Goal: Contribute content: Add original content to the website for others to see

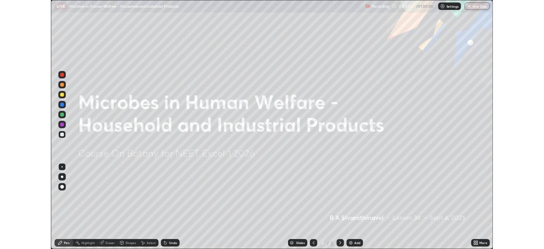
scroll to position [306, 544]
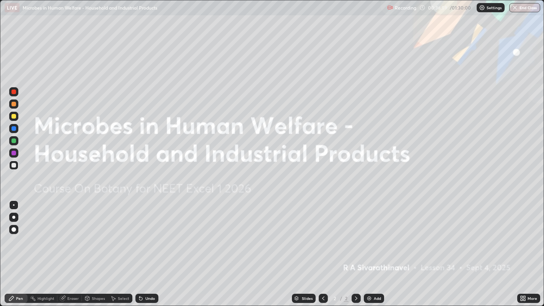
click at [533, 299] on div "More" at bounding box center [533, 299] width 10 height 4
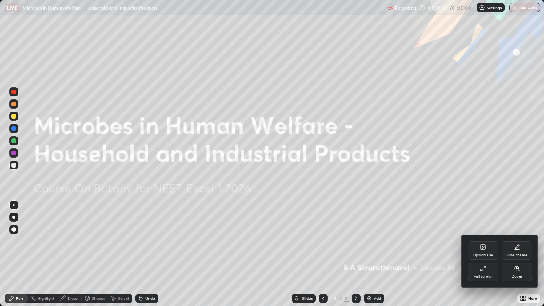
click at [489, 276] on div "Full screen" at bounding box center [483, 277] width 19 height 4
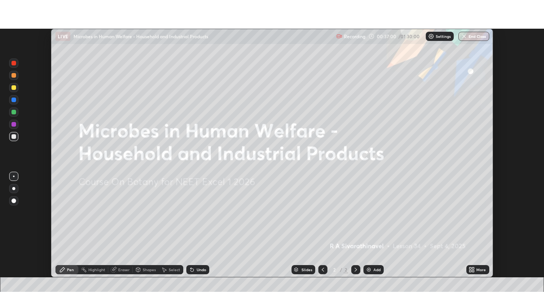
scroll to position [38039, 37743]
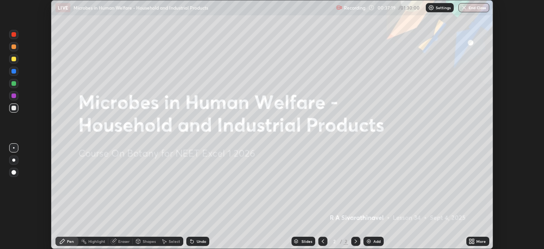
click at [482, 240] on div "More" at bounding box center [482, 241] width 10 height 4
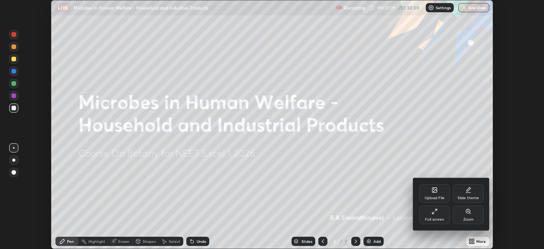
click at [430, 190] on div "Upload File" at bounding box center [435, 193] width 31 height 18
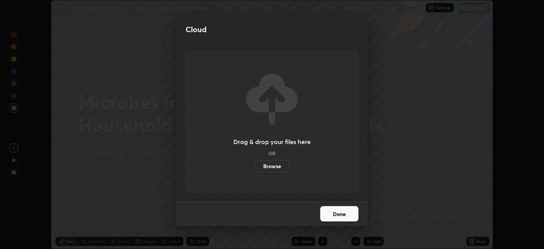
click at [276, 168] on label "Browse" at bounding box center [272, 166] width 34 height 12
click at [255, 168] on input "Browse" at bounding box center [255, 166] width 0 height 12
click at [251, 155] on div "Drag & drop your files here OR Browse" at bounding box center [272, 121] width 77 height 102
click at [282, 166] on label "Browse" at bounding box center [272, 166] width 34 height 12
click at [255, 166] on input "Browse" at bounding box center [255, 166] width 0 height 12
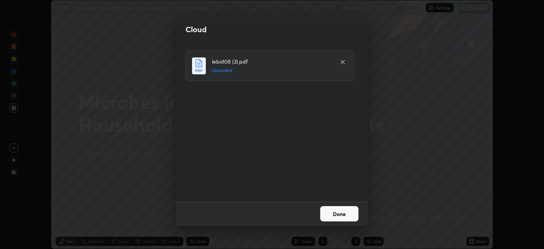
click at [345, 210] on button "Done" at bounding box center [339, 213] width 38 height 15
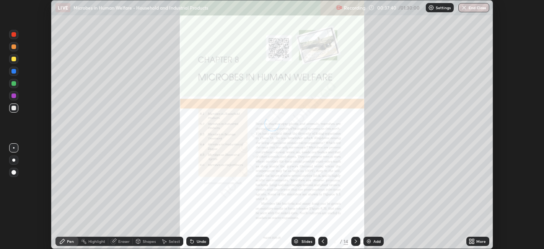
click at [477, 242] on div "More" at bounding box center [482, 241] width 10 height 4
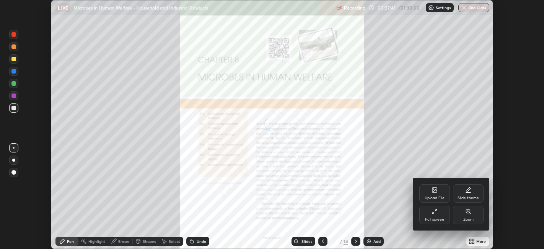
click at [447, 212] on div "Full screen" at bounding box center [435, 215] width 31 height 18
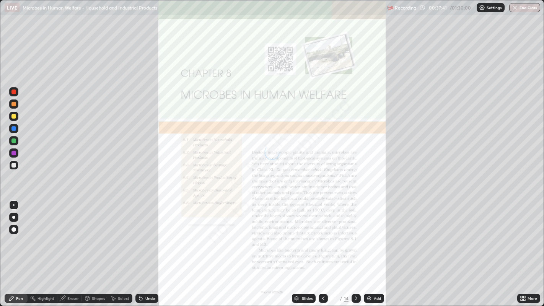
scroll to position [306, 544]
click at [356, 297] on icon at bounding box center [356, 299] width 6 height 6
click at [530, 302] on div "More" at bounding box center [529, 298] width 23 height 9
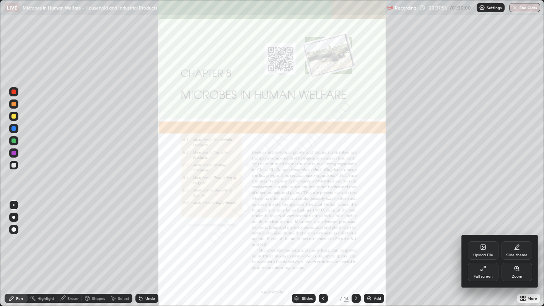
click at [513, 271] on div "Zoom" at bounding box center [517, 272] width 31 height 18
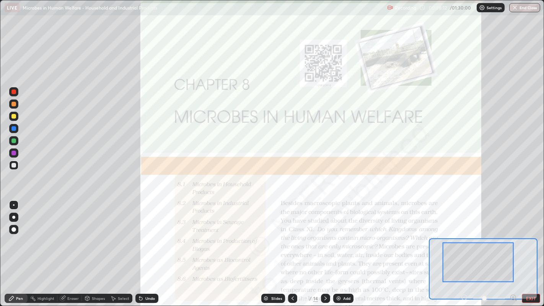
click at [14, 153] on div at bounding box center [13, 153] width 5 height 5
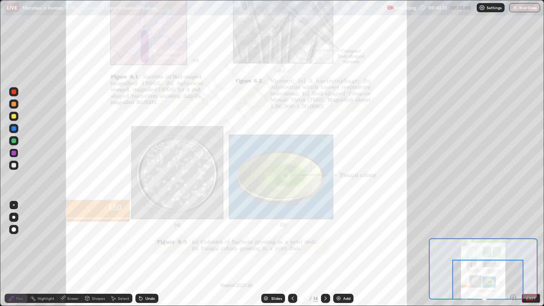
click at [155, 295] on div "Undo" at bounding box center [147, 298] width 23 height 9
click at [150, 298] on div "Undo" at bounding box center [150, 299] width 10 height 4
click at [149, 299] on div "Undo" at bounding box center [150, 299] width 10 height 4
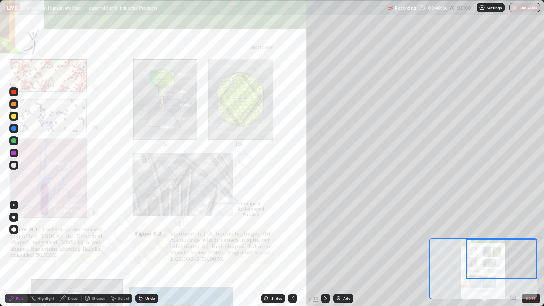
click at [151, 302] on div "Undo" at bounding box center [147, 298] width 23 height 9
click at [14, 92] on div at bounding box center [13, 92] width 5 height 5
click at [16, 141] on div at bounding box center [13, 141] width 5 height 5
click at [15, 129] on div at bounding box center [13, 128] width 5 height 5
click at [14, 92] on div at bounding box center [13, 92] width 5 height 5
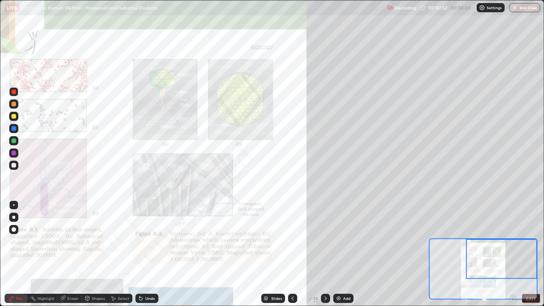
click at [17, 120] on div at bounding box center [13, 116] width 9 height 9
click at [13, 116] on div at bounding box center [13, 116] width 5 height 5
click at [15, 140] on div at bounding box center [13, 141] width 5 height 5
click at [13, 128] on div at bounding box center [13, 128] width 5 height 5
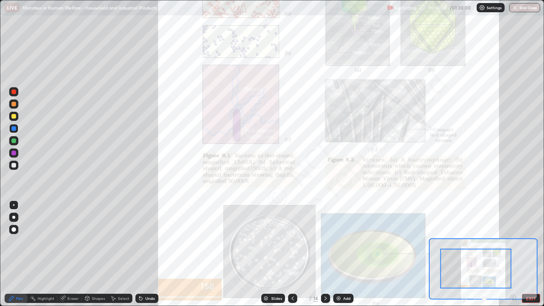
click at [341, 296] on div "Add" at bounding box center [343, 298] width 20 height 9
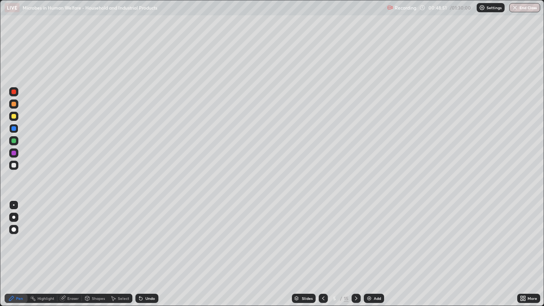
click at [12, 217] on div at bounding box center [13, 217] width 3 height 3
click at [13, 104] on div at bounding box center [13, 104] width 5 height 5
click at [14, 128] on div at bounding box center [13, 128] width 5 height 5
click at [143, 295] on div "Undo" at bounding box center [147, 298] width 23 height 9
click at [149, 298] on div "Undo" at bounding box center [150, 299] width 10 height 4
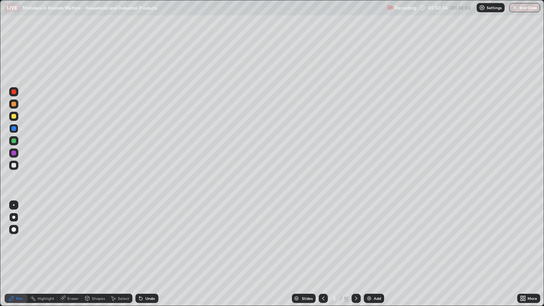
click at [13, 116] on div at bounding box center [13, 116] width 5 height 5
click at [16, 92] on div at bounding box center [13, 92] width 5 height 5
click at [18, 164] on div at bounding box center [13, 165] width 9 height 9
click at [15, 128] on div at bounding box center [13, 128] width 5 height 5
click at [14, 165] on div at bounding box center [13, 165] width 5 height 5
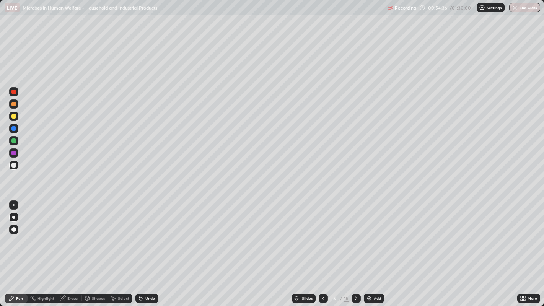
click at [15, 105] on div at bounding box center [13, 104] width 5 height 5
click at [13, 103] on div at bounding box center [13, 104] width 5 height 5
click at [15, 142] on div at bounding box center [13, 141] width 5 height 5
click at [368, 299] on img at bounding box center [369, 299] width 6 height 6
click at [13, 115] on div at bounding box center [13, 116] width 5 height 5
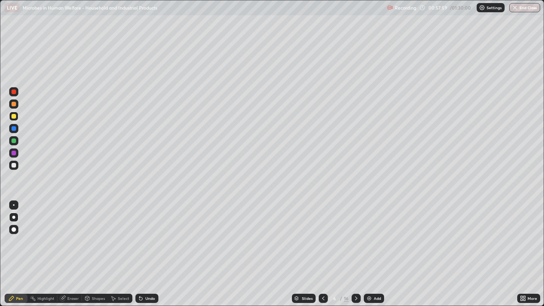
click at [12, 152] on div at bounding box center [13, 153] width 5 height 5
click at [13, 130] on div at bounding box center [13, 128] width 5 height 5
click at [13, 103] on div at bounding box center [13, 104] width 5 height 5
click at [16, 139] on div at bounding box center [13, 140] width 9 height 9
click at [14, 128] on div at bounding box center [13, 128] width 5 height 5
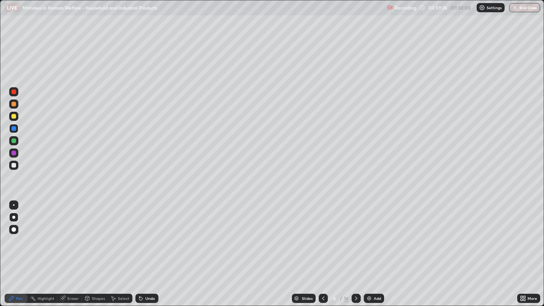
click at [18, 139] on div at bounding box center [13, 140] width 9 height 9
click at [16, 150] on div at bounding box center [13, 153] width 9 height 9
click at [14, 163] on div at bounding box center [13, 165] width 5 height 5
click at [13, 91] on div at bounding box center [13, 92] width 5 height 5
click at [13, 163] on div at bounding box center [13, 165] width 5 height 5
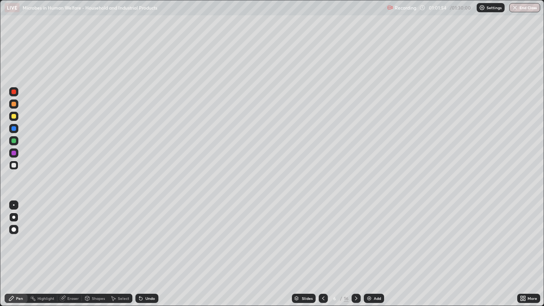
click at [14, 141] on div at bounding box center [13, 141] width 5 height 5
click at [370, 299] on img at bounding box center [369, 299] width 6 height 6
click at [15, 116] on div at bounding box center [13, 116] width 5 height 5
click at [14, 163] on div at bounding box center [13, 165] width 5 height 5
click at [15, 114] on div at bounding box center [13, 116] width 5 height 5
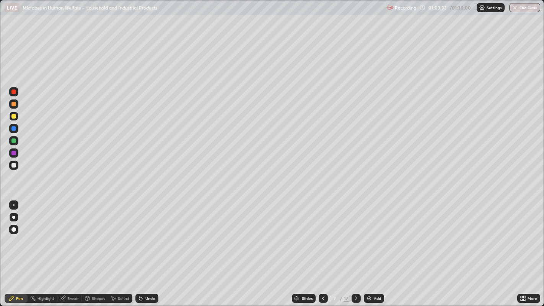
click at [15, 104] on div at bounding box center [13, 104] width 5 height 5
click at [14, 128] on div at bounding box center [13, 128] width 5 height 5
click at [17, 90] on div at bounding box center [13, 91] width 9 height 9
click at [15, 103] on div at bounding box center [13, 104] width 5 height 5
click at [15, 127] on div at bounding box center [13, 128] width 5 height 5
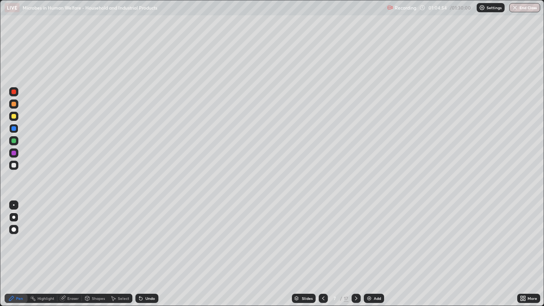
click at [374, 299] on div "Add" at bounding box center [377, 299] width 7 height 4
click at [14, 120] on div at bounding box center [13, 116] width 9 height 9
click at [15, 128] on div at bounding box center [13, 128] width 5 height 5
click at [15, 104] on div at bounding box center [13, 104] width 5 height 5
click at [13, 127] on div at bounding box center [13, 128] width 5 height 5
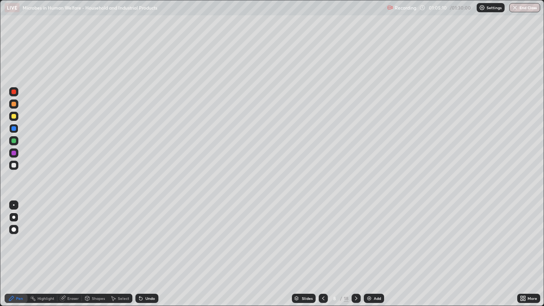
click at [13, 165] on div at bounding box center [13, 165] width 5 height 5
click at [14, 104] on div at bounding box center [13, 104] width 5 height 5
click at [15, 140] on div at bounding box center [13, 141] width 5 height 5
click at [12, 165] on div at bounding box center [13, 165] width 5 height 5
click at [15, 145] on div at bounding box center [13, 140] width 9 height 9
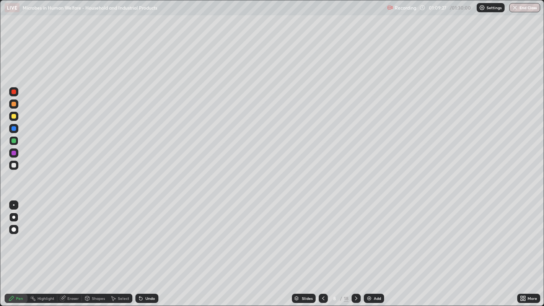
click at [14, 166] on div at bounding box center [13, 165] width 5 height 5
click at [16, 130] on div at bounding box center [13, 128] width 5 height 5
click at [372, 297] on div "Add" at bounding box center [374, 298] width 20 height 9
click at [15, 140] on div at bounding box center [13, 141] width 5 height 5
click at [355, 299] on icon at bounding box center [356, 299] width 6 height 6
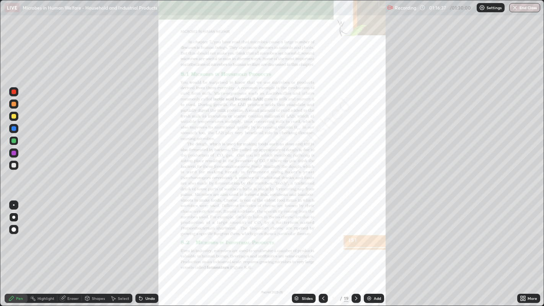
click at [352, 294] on div at bounding box center [356, 298] width 9 height 15
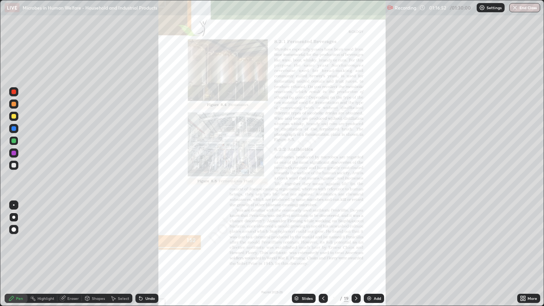
click at [536, 299] on div "More" at bounding box center [533, 299] width 10 height 4
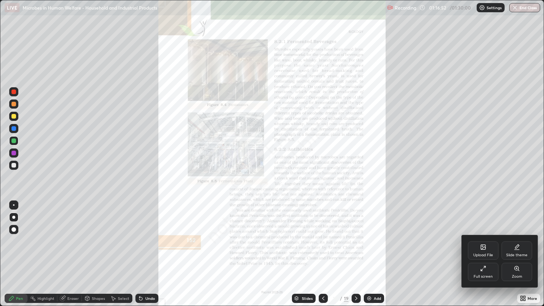
click at [524, 273] on div "Zoom" at bounding box center [517, 272] width 31 height 18
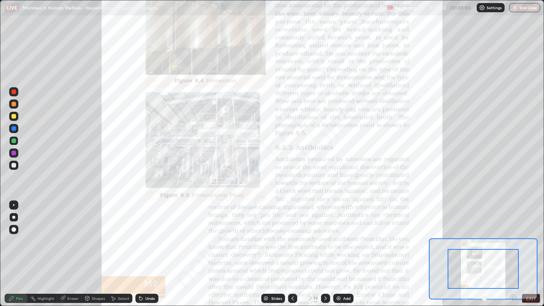
click at [513, 297] on icon at bounding box center [514, 297] width 2 height 0
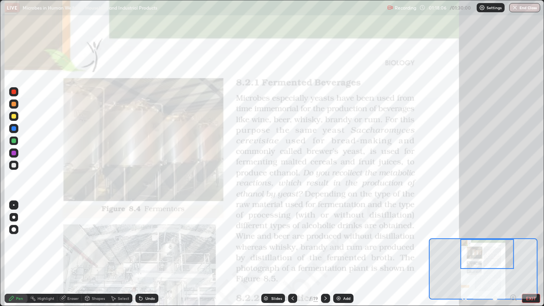
click at [14, 153] on div at bounding box center [13, 153] width 5 height 5
click at [148, 295] on div "Undo" at bounding box center [147, 298] width 23 height 9
click at [144, 302] on div "Undo" at bounding box center [147, 298] width 23 height 9
click at [148, 295] on div "Undo" at bounding box center [147, 298] width 23 height 9
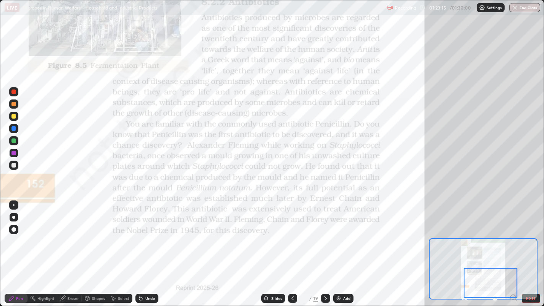
click at [333, 295] on div "Slides 11 / 19 Add" at bounding box center [308, 298] width 298 height 15
click at [343, 297] on div "Add" at bounding box center [346, 299] width 7 height 4
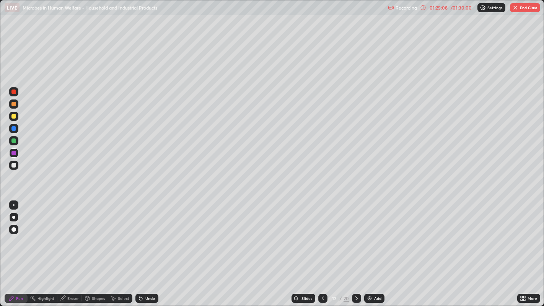
click at [15, 118] on div at bounding box center [13, 116] width 5 height 5
click at [150, 300] on div "Undo" at bounding box center [150, 299] width 10 height 4
click at [148, 295] on div "Undo" at bounding box center [147, 298] width 23 height 9
click at [15, 153] on div at bounding box center [13, 153] width 5 height 5
click at [14, 116] on div at bounding box center [13, 116] width 5 height 5
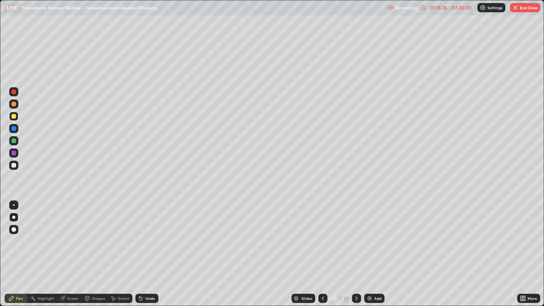
click at [13, 152] on div at bounding box center [13, 153] width 5 height 5
click at [16, 116] on div at bounding box center [13, 116] width 5 height 5
click at [14, 128] on div at bounding box center [13, 128] width 5 height 5
click at [322, 298] on icon at bounding box center [323, 299] width 6 height 6
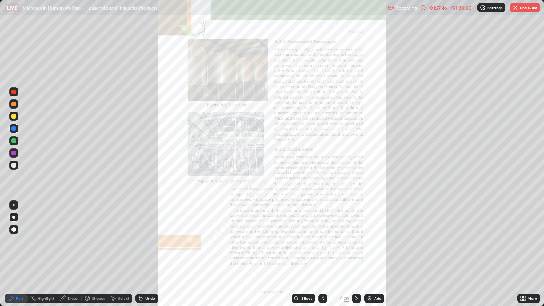
click at [528, 298] on div "More" at bounding box center [533, 299] width 10 height 4
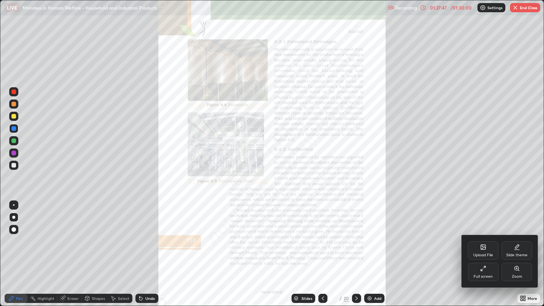
click at [524, 275] on div "Zoom" at bounding box center [517, 272] width 31 height 18
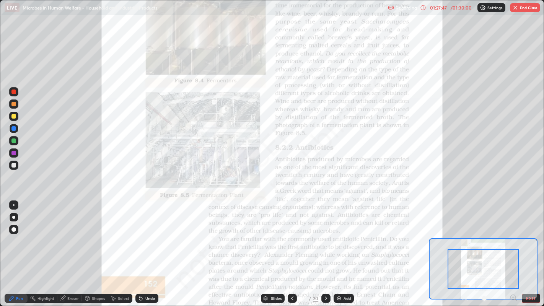
click at [512, 294] on icon at bounding box center [514, 298] width 8 height 8
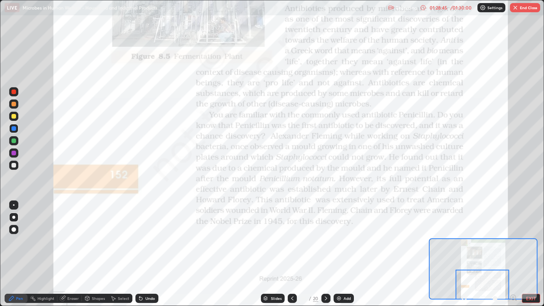
click at [325, 299] on icon at bounding box center [326, 299] width 6 height 6
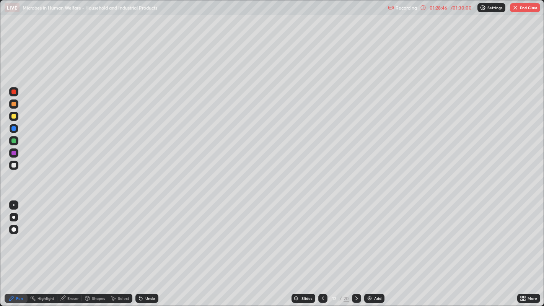
click at [357, 301] on icon at bounding box center [357, 299] width 6 height 6
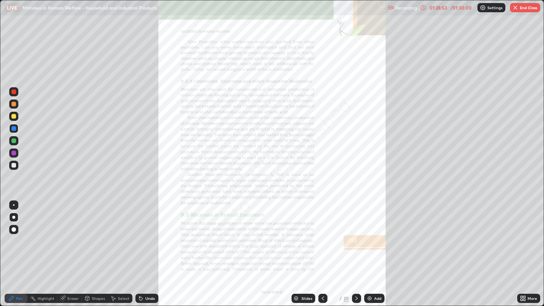
click at [526, 299] on icon at bounding box center [525, 300] width 2 height 2
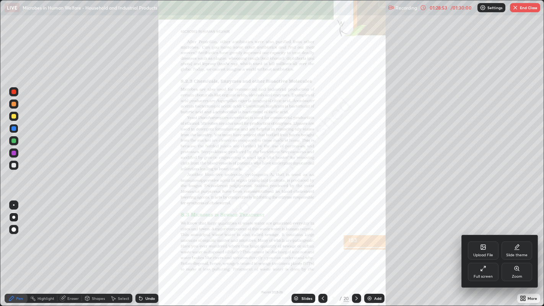
click at [524, 278] on div "Zoom" at bounding box center [517, 272] width 31 height 18
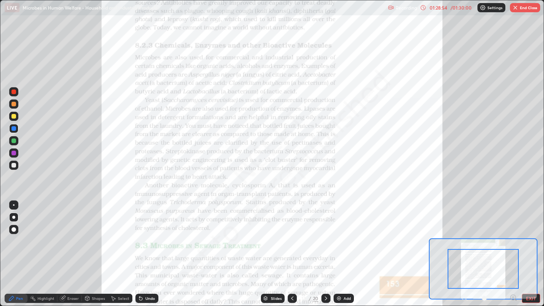
click at [510, 292] on div "Pen Highlight Eraser Shapes Select Undo Slides 13 / 20 Add EXIT" at bounding box center [272, 298] width 544 height 15
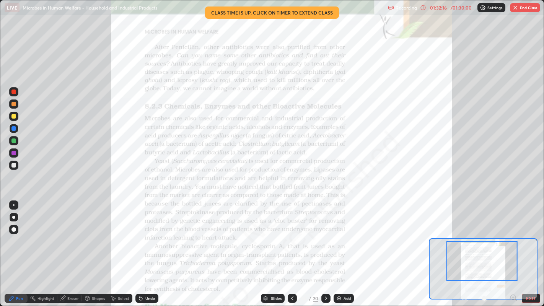
click at [523, 11] on button "End Class" at bounding box center [525, 7] width 30 height 9
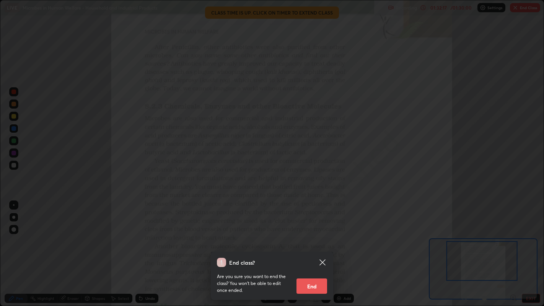
click at [319, 280] on button "End" at bounding box center [312, 286] width 31 height 15
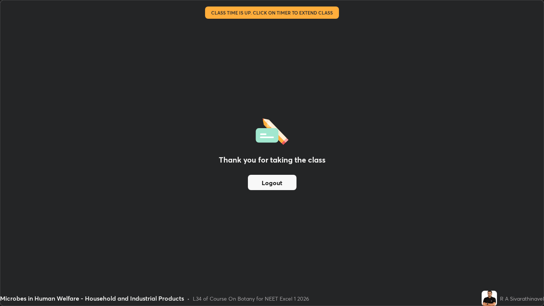
click at [280, 183] on button "Logout" at bounding box center [272, 182] width 49 height 15
